Goal: Task Accomplishment & Management: Manage account settings

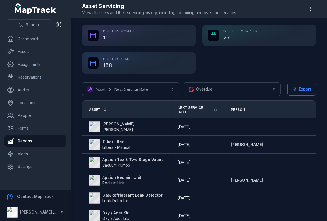
click at [213, 108] on link "Next Service Date" at bounding box center [198, 109] width 40 height 9
click at [216, 106] on link "Next Service Date" at bounding box center [198, 109] width 40 height 9
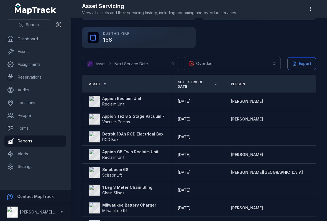
scroll to position [26, 0]
click at [214, 87] on link "Next Service Date" at bounding box center [198, 84] width 40 height 9
click at [215, 86] on icon at bounding box center [216, 84] width 4 height 4
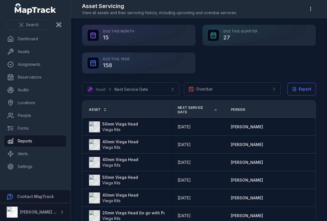
click at [112, 121] on strong "50mm Viega Head" at bounding box center [120, 124] width 36 height 6
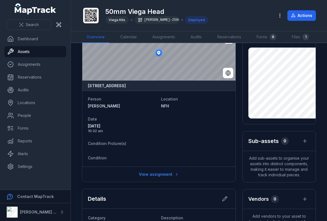
scroll to position [24, 0]
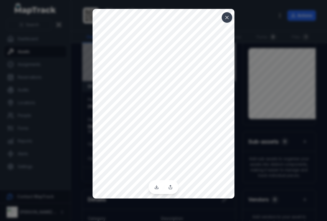
click at [227, 21] on button at bounding box center [227, 17] width 11 height 11
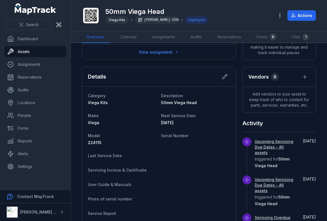
scroll to position [148, 0]
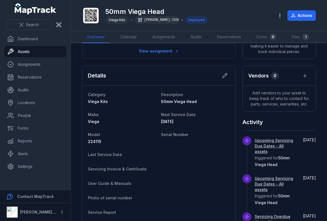
click at [229, 76] on button at bounding box center [225, 75] width 11 height 11
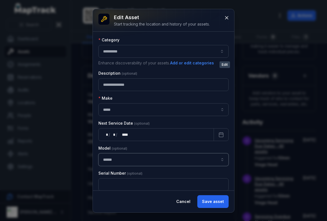
click at [117, 158] on input "******" at bounding box center [163, 159] width 130 height 13
type input "******"
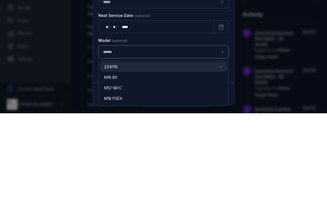
click at [226, 153] on button "button" at bounding box center [222, 159] width 13 height 13
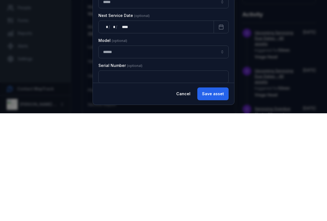
click at [225, 195] on button "Save asset" at bounding box center [213, 201] width 31 height 13
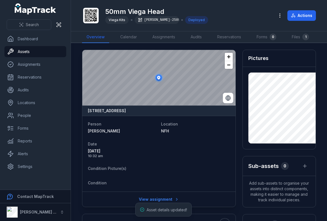
scroll to position [0, 0]
